Goal: Find specific page/section: Find specific page/section

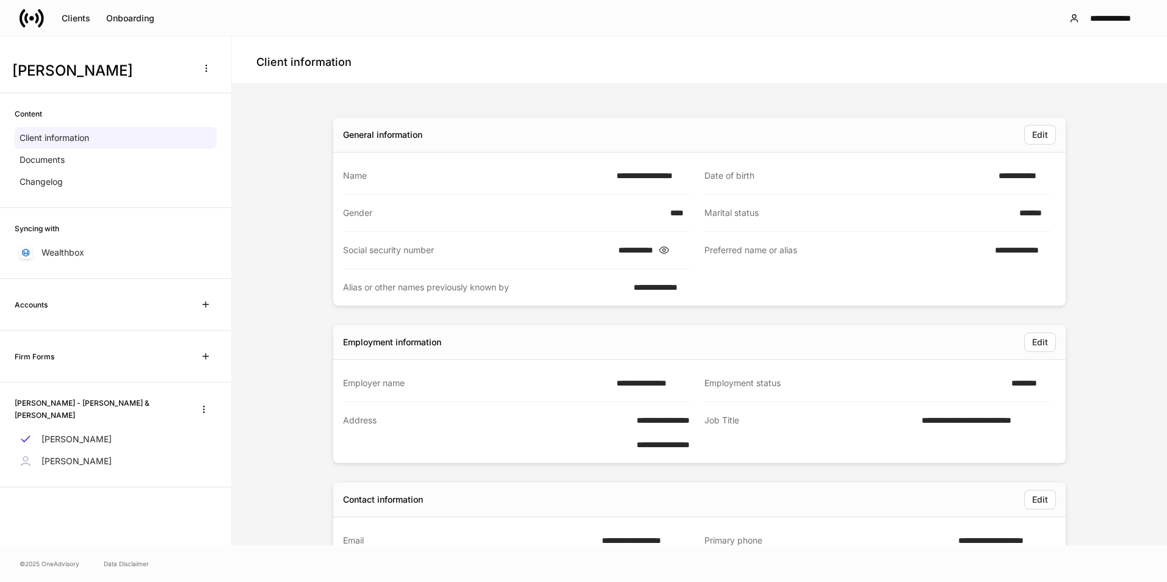
click at [22, 18] on icon at bounding box center [23, 18] width 6 height 18
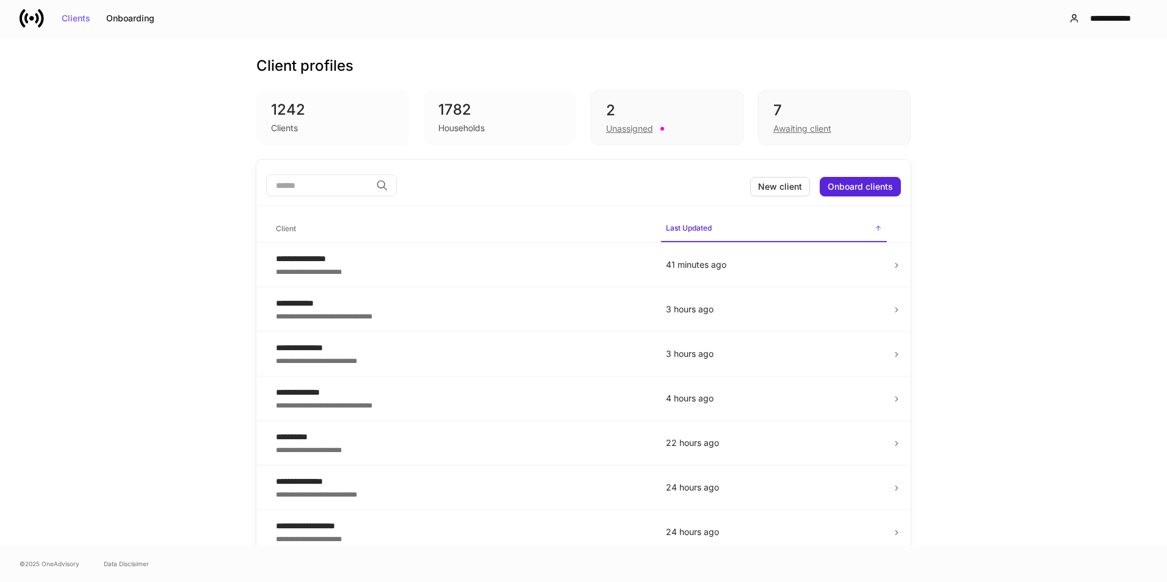
click at [389, 269] on div "**********" at bounding box center [461, 271] width 370 height 12
